Goal: Check status

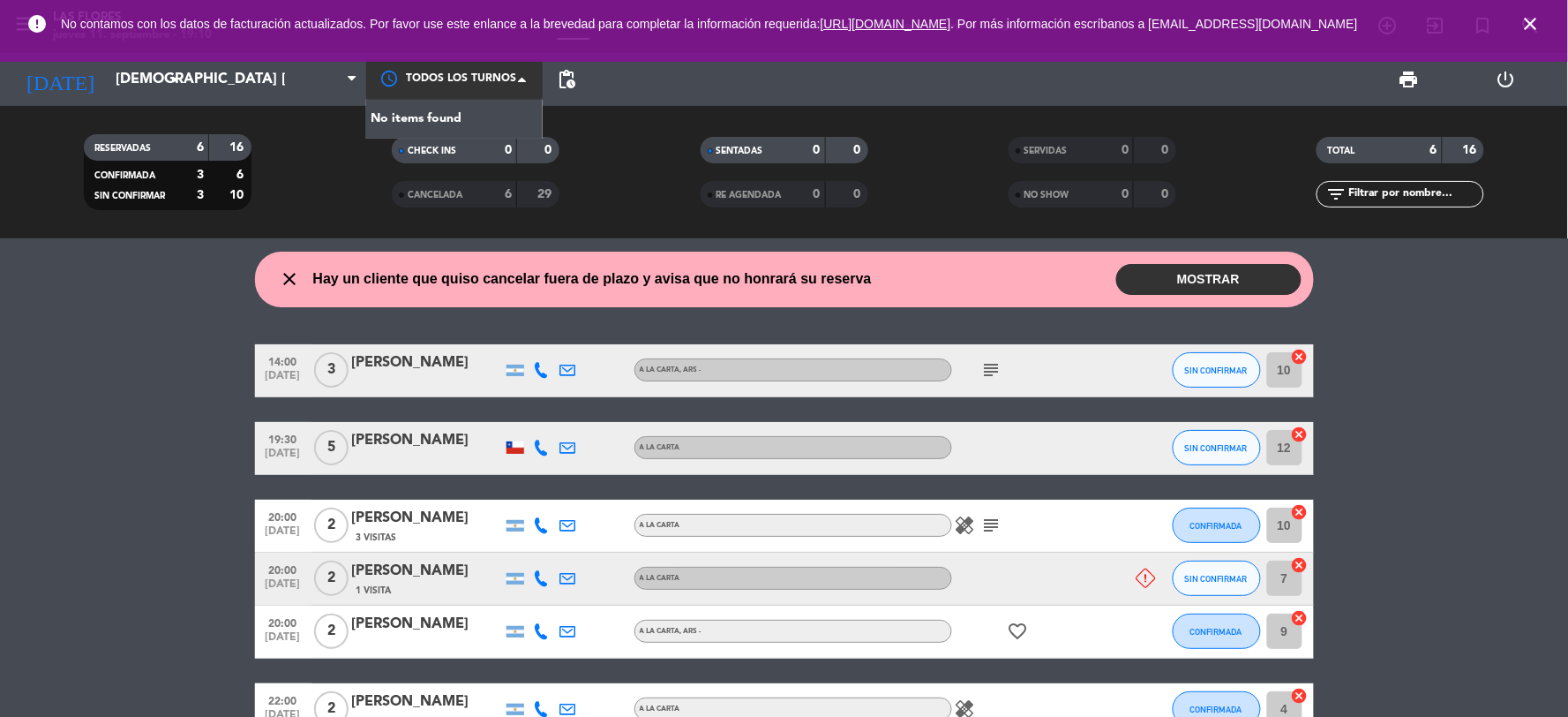
click at [527, 74] on span at bounding box center [527, 79] width 17 height 17
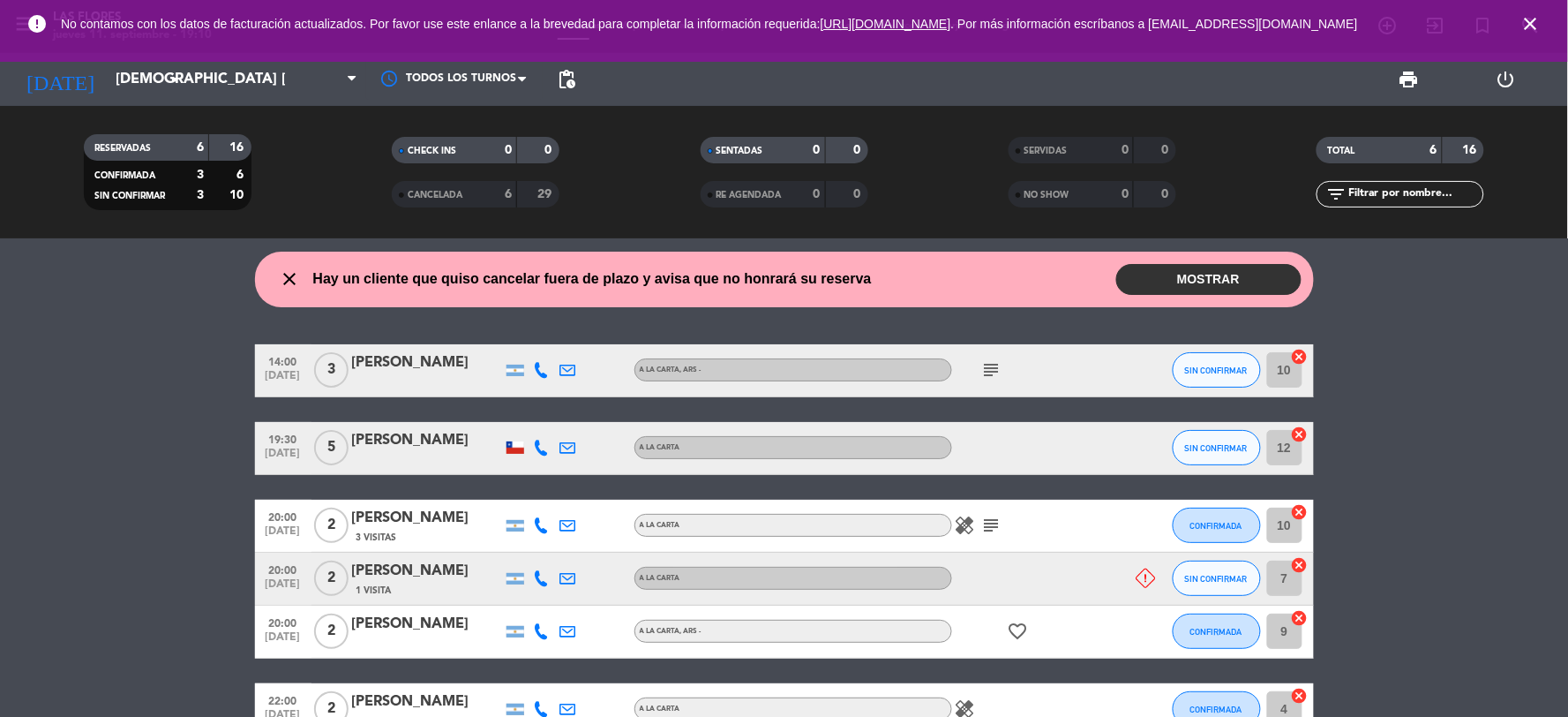
click at [297, 179] on filter-checkbox "RESERVADAS 6 16 CONFIRMADA 3 6 SIN CONFIRMAR 3 10" at bounding box center [167, 172] width 308 height 76
click at [356, 71] on span at bounding box center [356, 79] width 17 height 16
click at [523, 76] on span at bounding box center [527, 79] width 17 height 17
click at [643, 139] on filter-checkbox "SENTADAS 0 0" at bounding box center [784, 150] width 308 height 27
click at [169, 80] on icon "arrow_drop_down" at bounding box center [175, 80] width 21 height 21
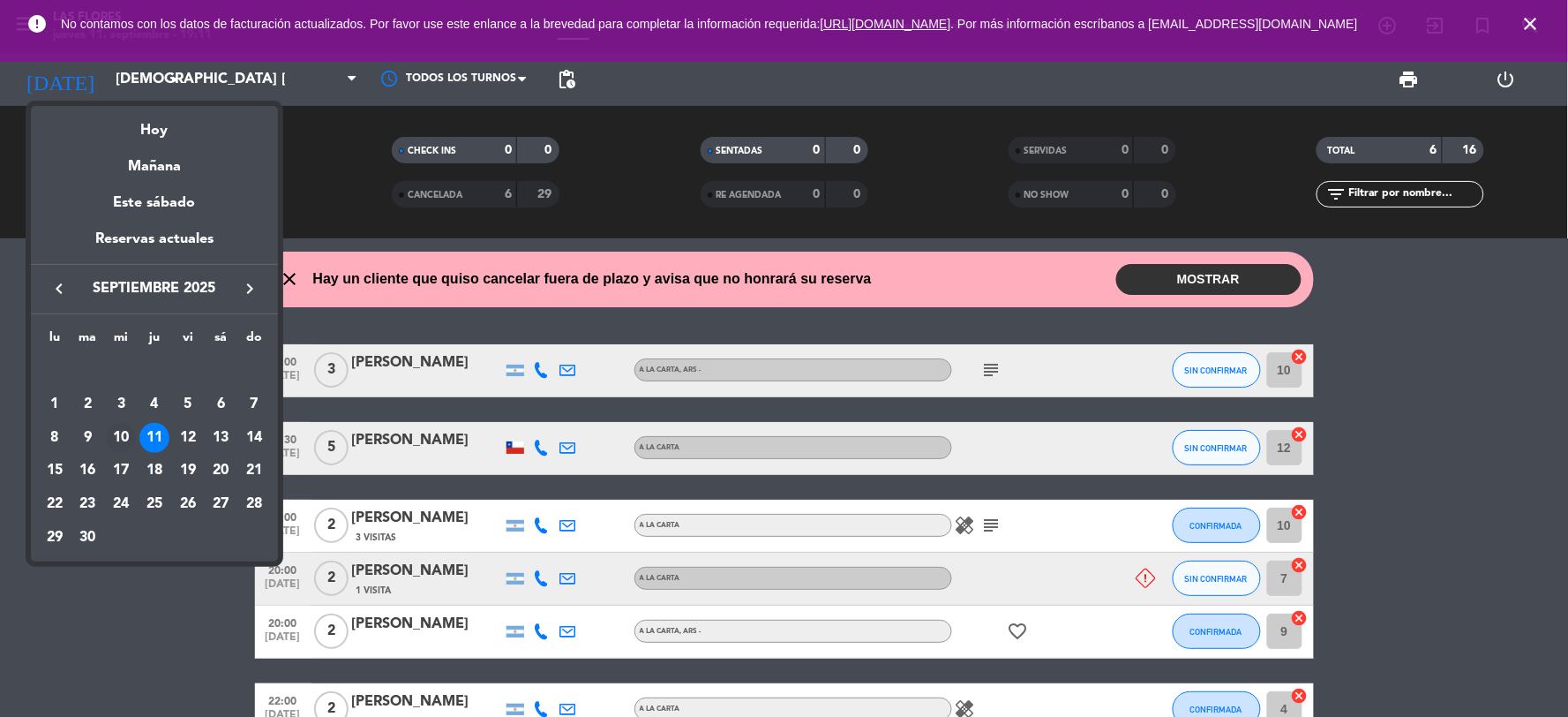
click at [118, 435] on div "10" at bounding box center [120, 437] width 30 height 30
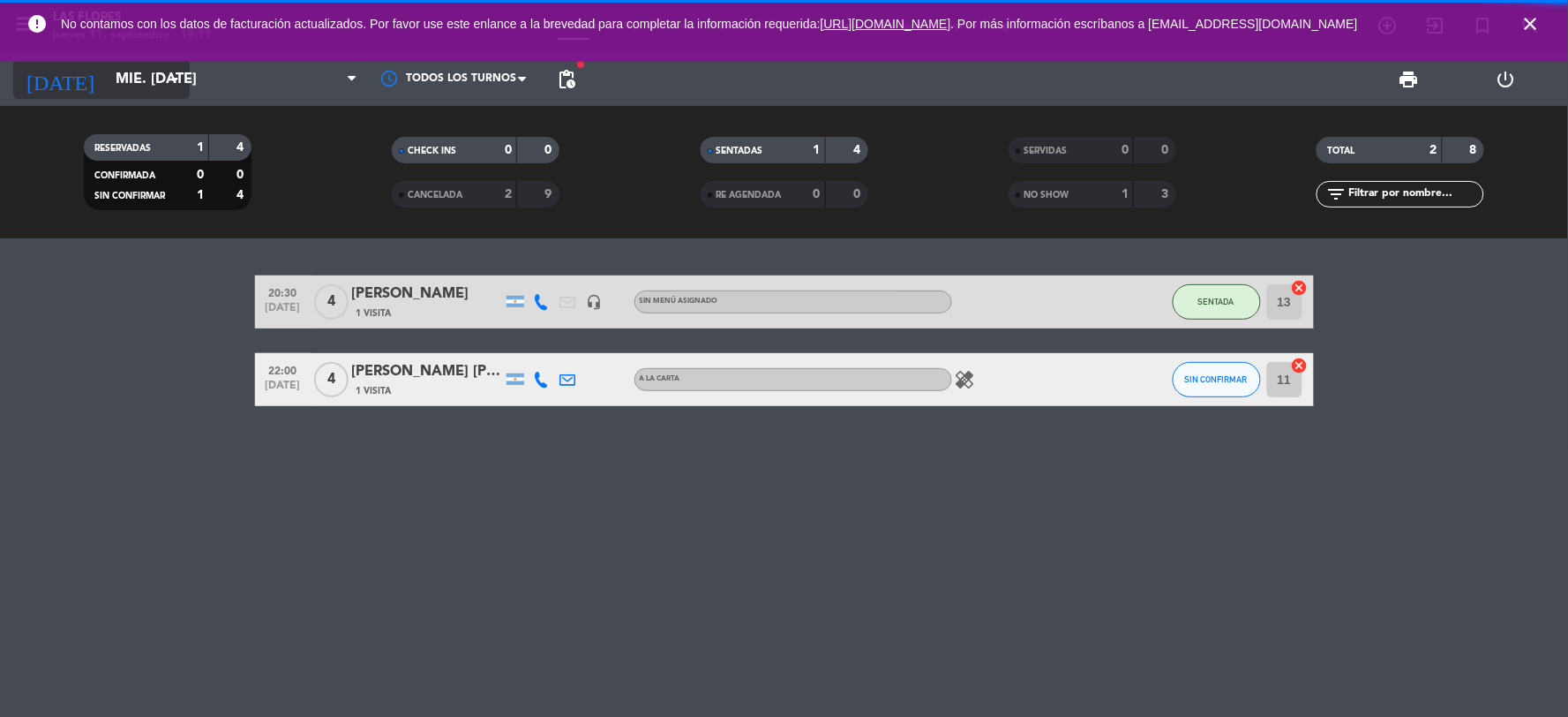
click at [168, 69] on icon "arrow_drop_down" at bounding box center [175, 80] width 21 height 21
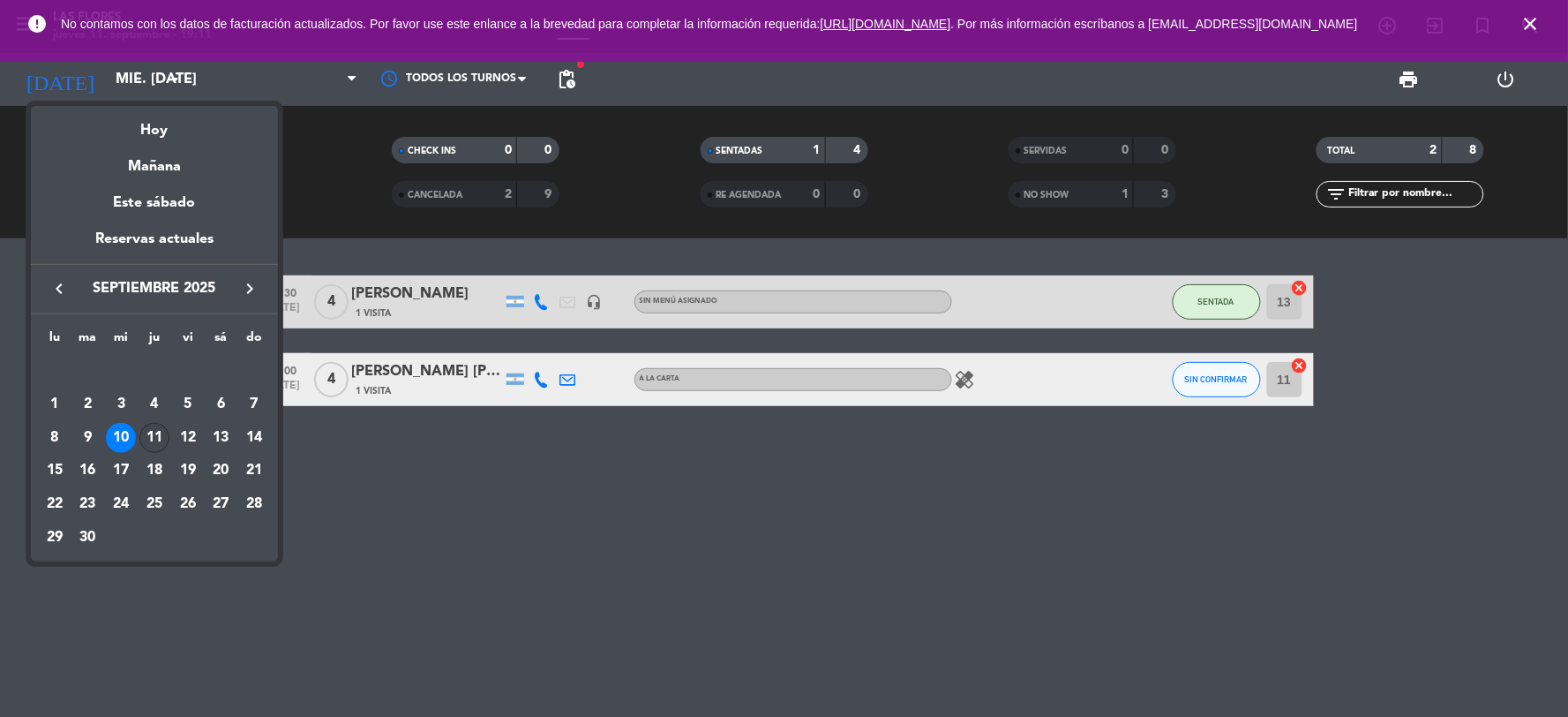
click at [157, 431] on div "11" at bounding box center [154, 437] width 30 height 30
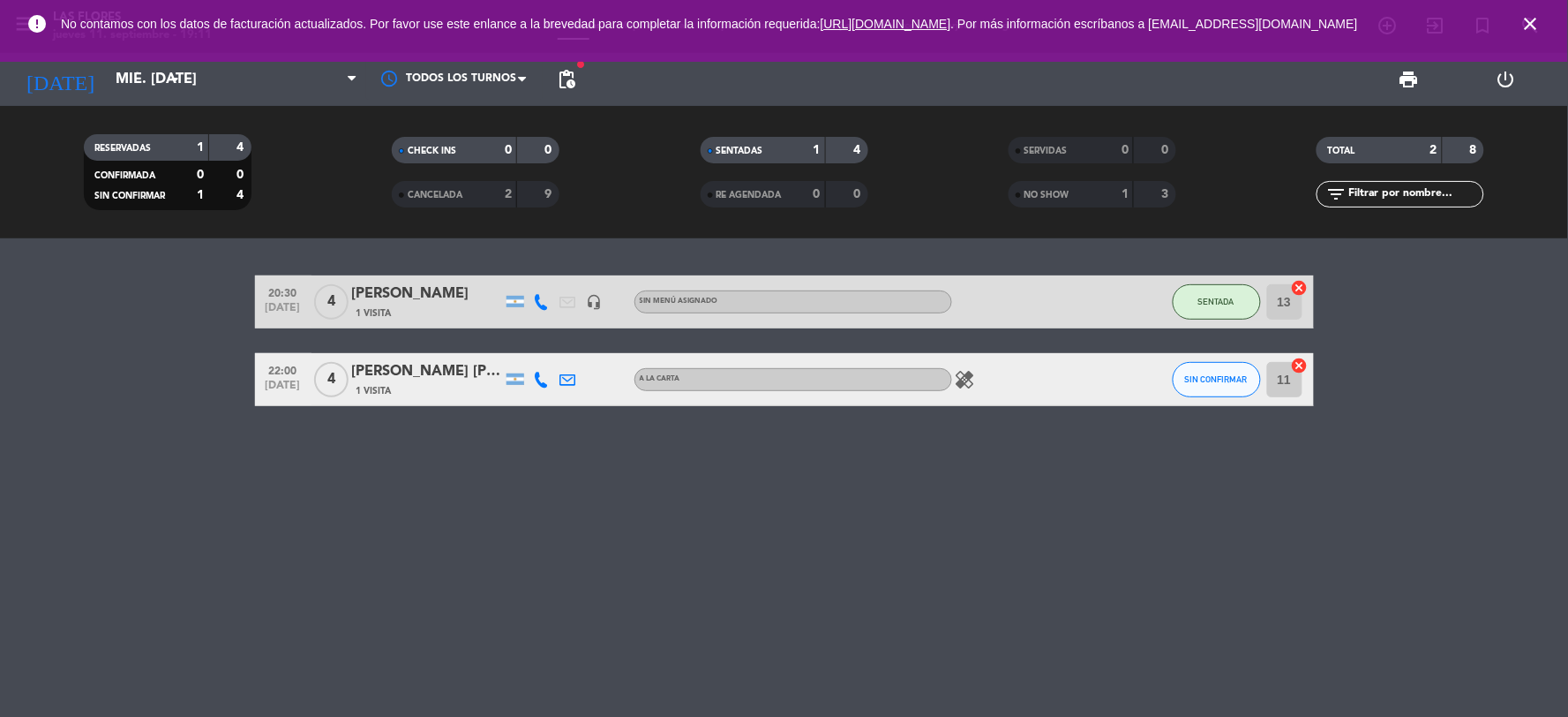
type input "[DEMOGRAPHIC_DATA] [DATE]"
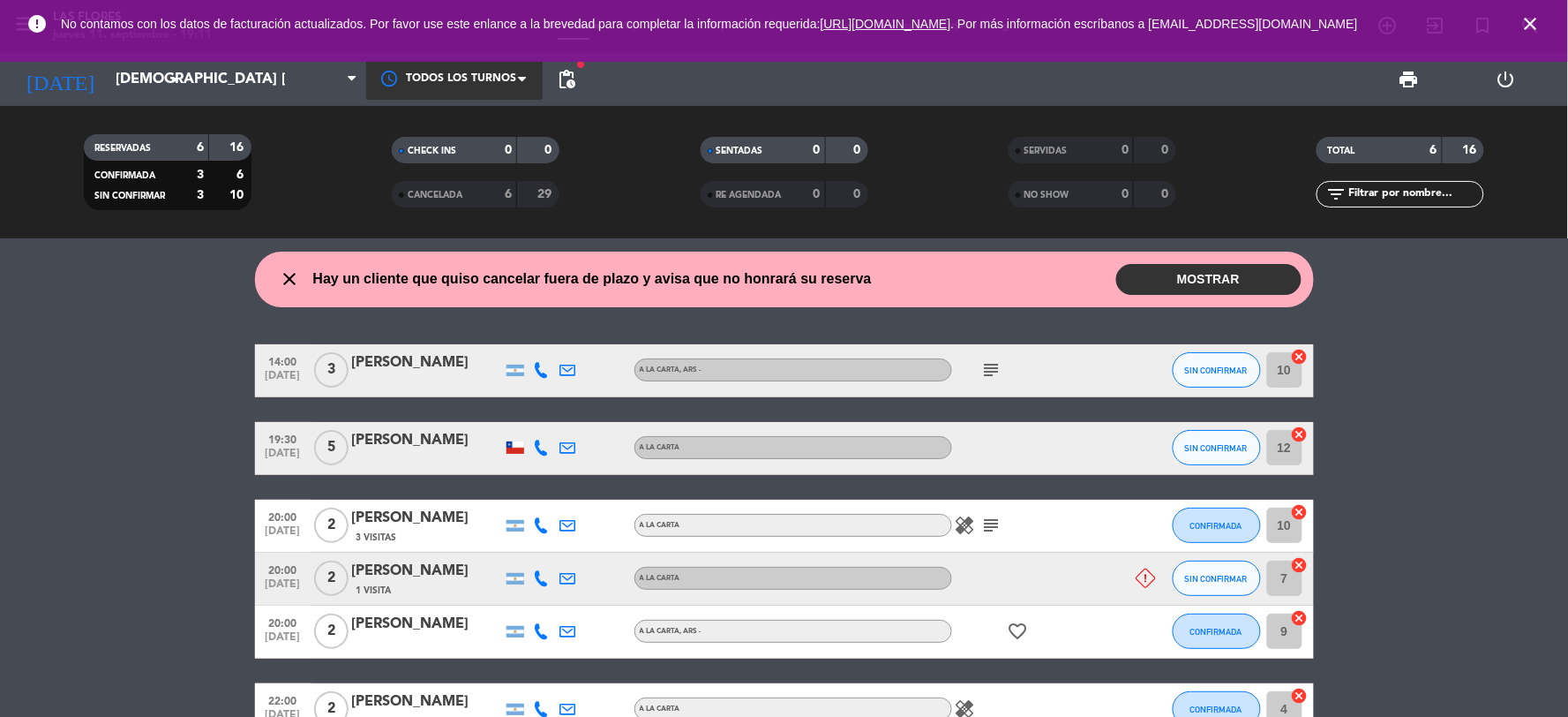
click at [529, 80] on span at bounding box center [527, 79] width 17 height 17
click at [429, 117] on div "No items found" at bounding box center [454, 119] width 177 height 38
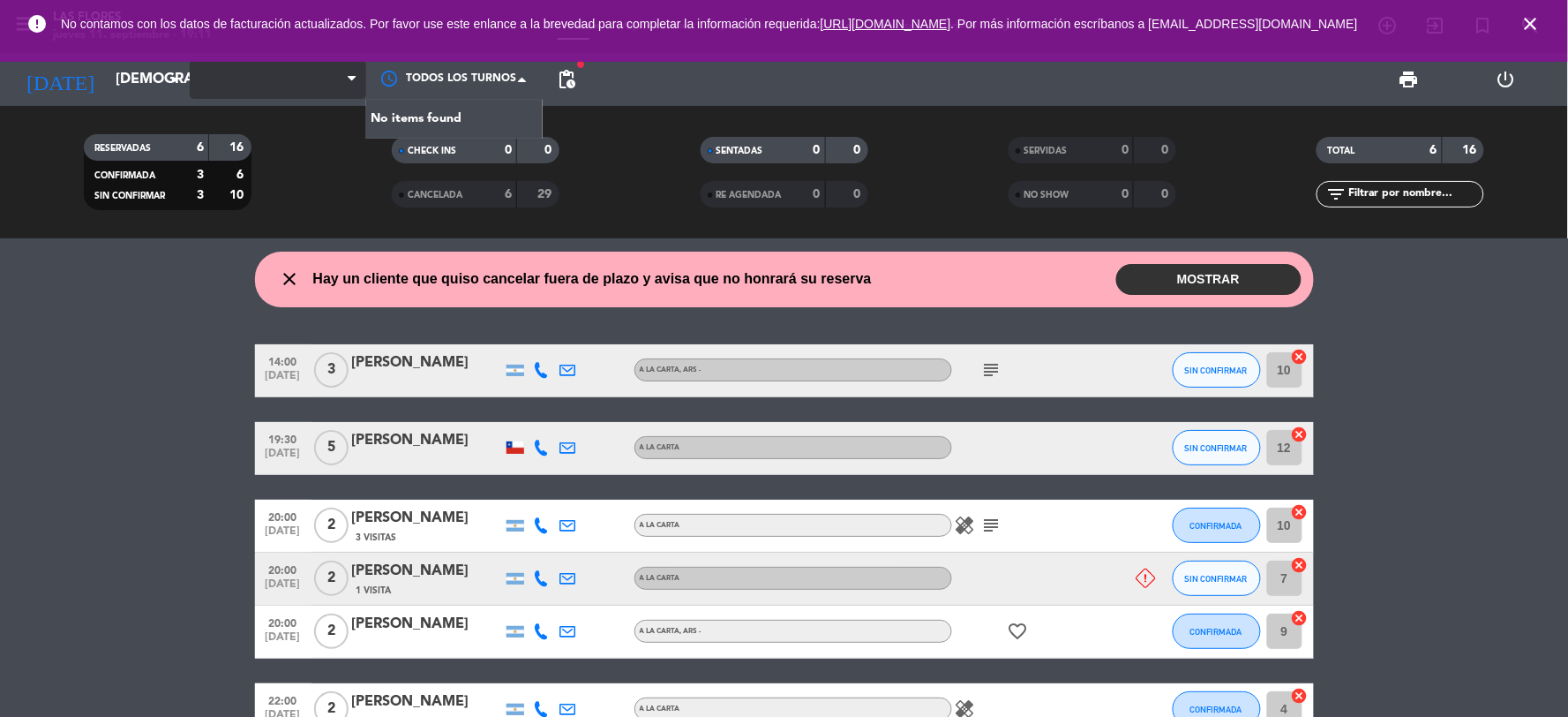
click at [355, 81] on span at bounding box center [356, 79] width 17 height 16
click at [344, 169] on div "CHECK INS 0 0" at bounding box center [475, 159] width 308 height 44
